Goal: Navigation & Orientation: Understand site structure

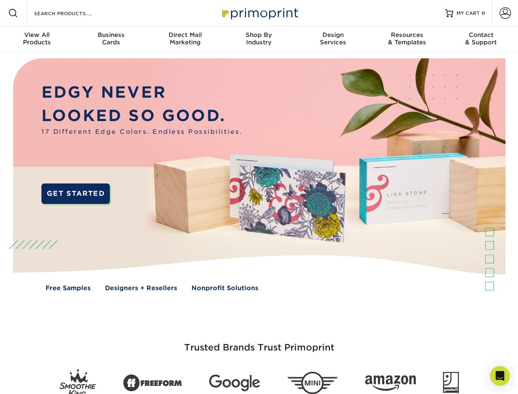
click at [259, 197] on img at bounding box center [258, 181] width 513 height 256
click at [13, 13] on span at bounding box center [13, 13] width 10 height 10
click at [505, 13] on span at bounding box center [505, 12] width 11 height 11
click at [37, 39] on div "View All Products" at bounding box center [37, 38] width 74 height 15
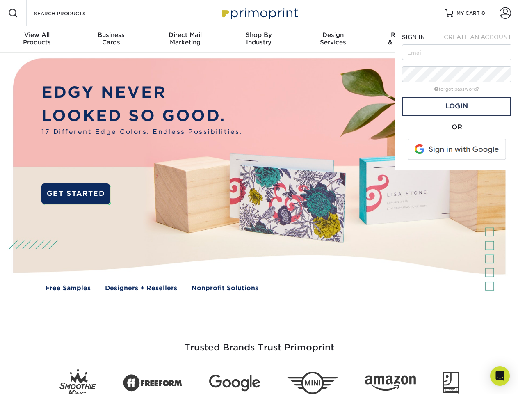
click at [111, 39] on div "Business Cards" at bounding box center [111, 38] width 74 height 15
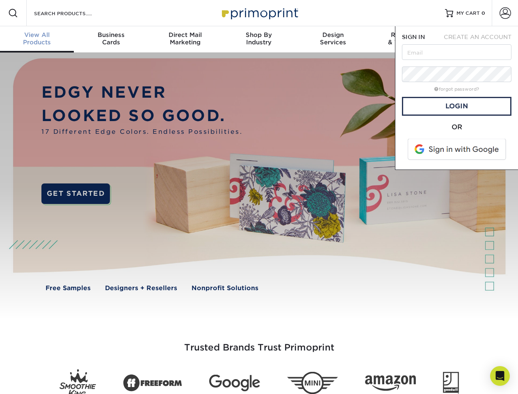
click at [185, 39] on div "Direct Mail Marketing" at bounding box center [185, 38] width 74 height 15
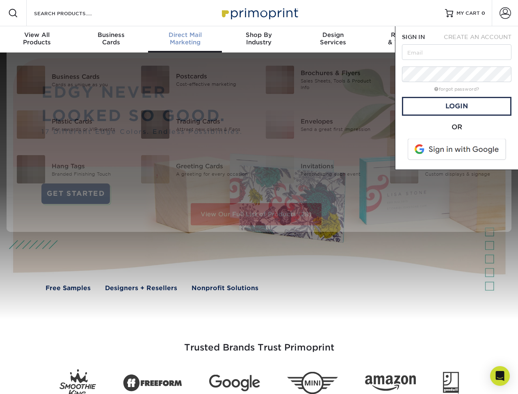
click at [259, 39] on div "Shop By Industry" at bounding box center [259, 38] width 74 height 15
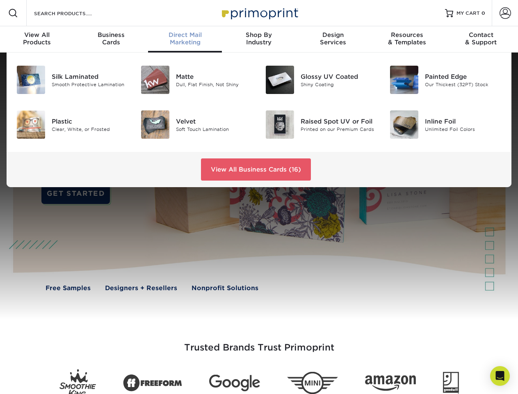
click at [333, 39] on div "Design Services" at bounding box center [333, 38] width 74 height 15
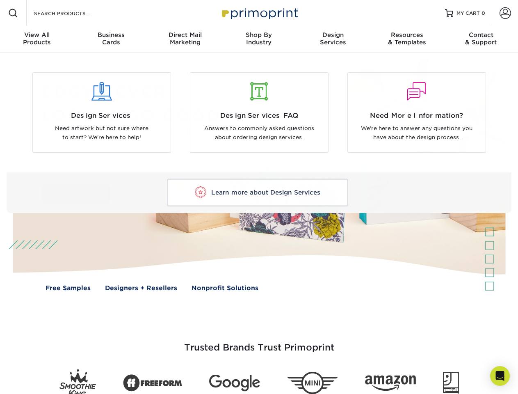
click at [407, 39] on nav "Resources Menu Search Products Account SIGN IN CREATE AN ACCOUNT forgot passwor…" at bounding box center [259, 26] width 518 height 53
click at [481, 39] on div "Contact & Support" at bounding box center [481, 38] width 74 height 15
